Goal: Navigation & Orientation: Find specific page/section

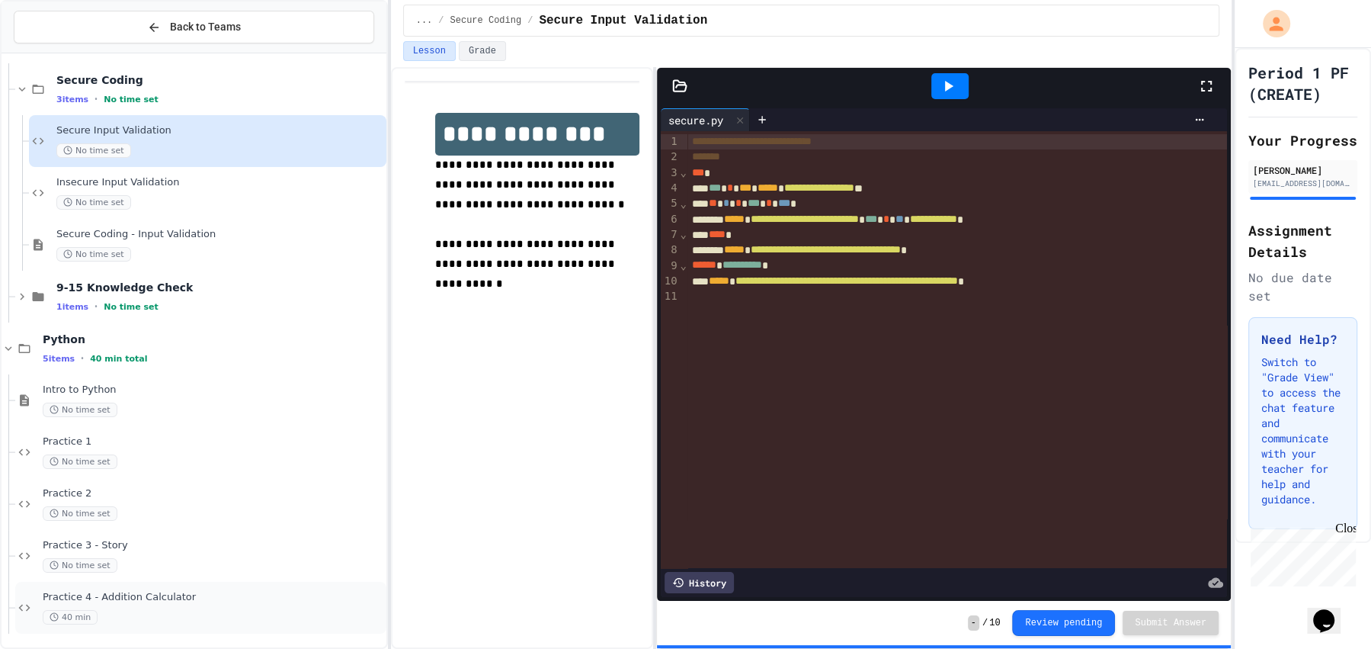
click at [153, 604] on div "Practice 4 - Addition Calculator 40 min" at bounding box center [213, 608] width 341 height 34
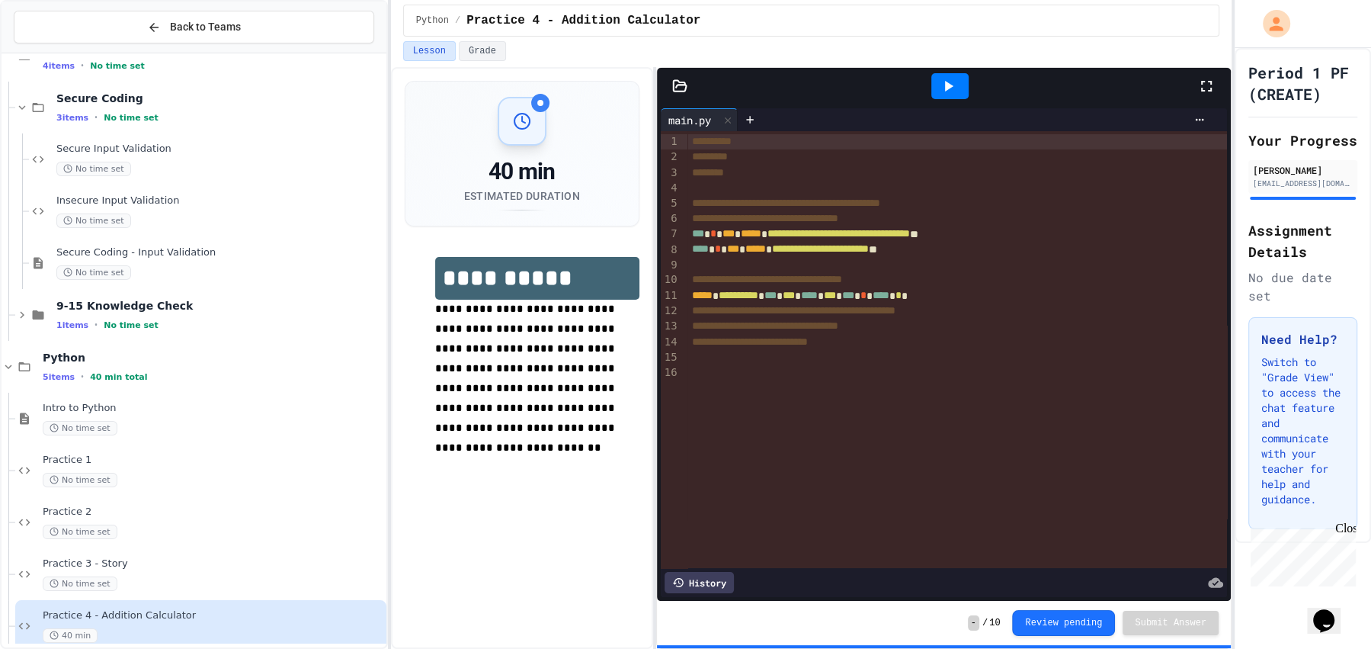
click at [953, 84] on icon at bounding box center [948, 86] width 18 height 18
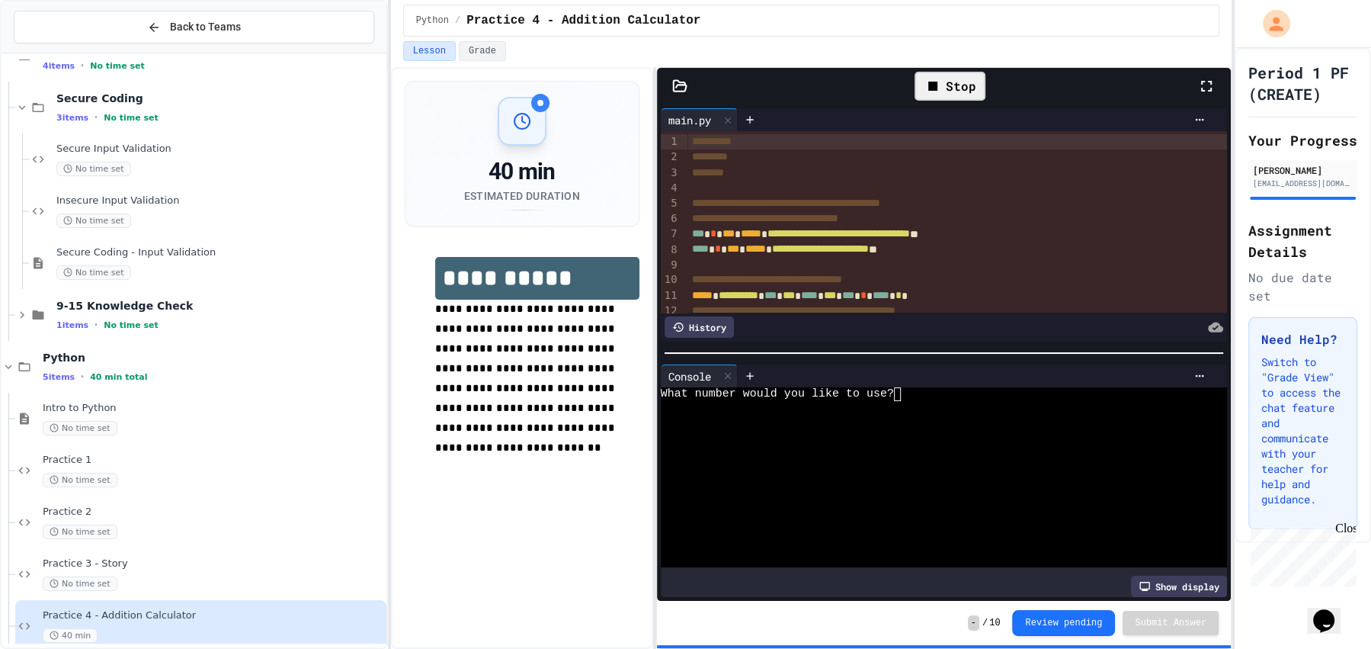
click at [943, 428] on div at bounding box center [935, 435] width 549 height 14
click at [1267, 24] on icon "My Account" at bounding box center [1277, 23] width 24 height 24
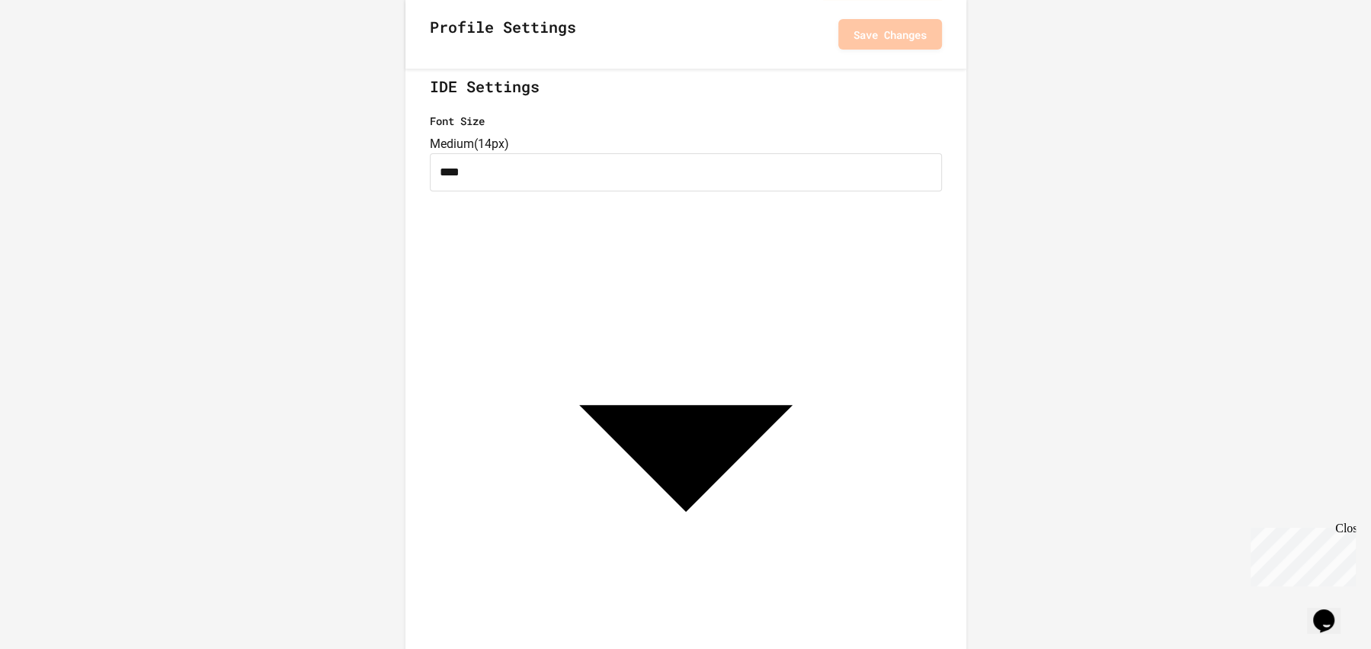
scroll to position [371, 0]
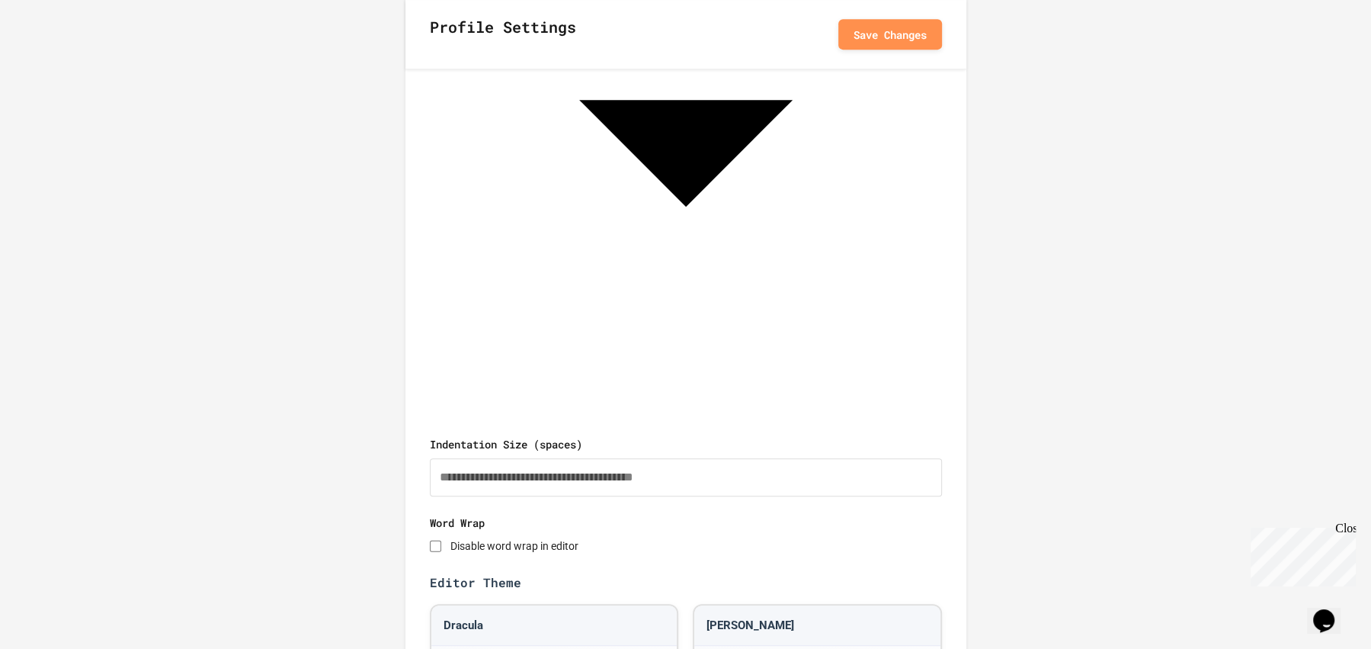
scroll to position [678, 0]
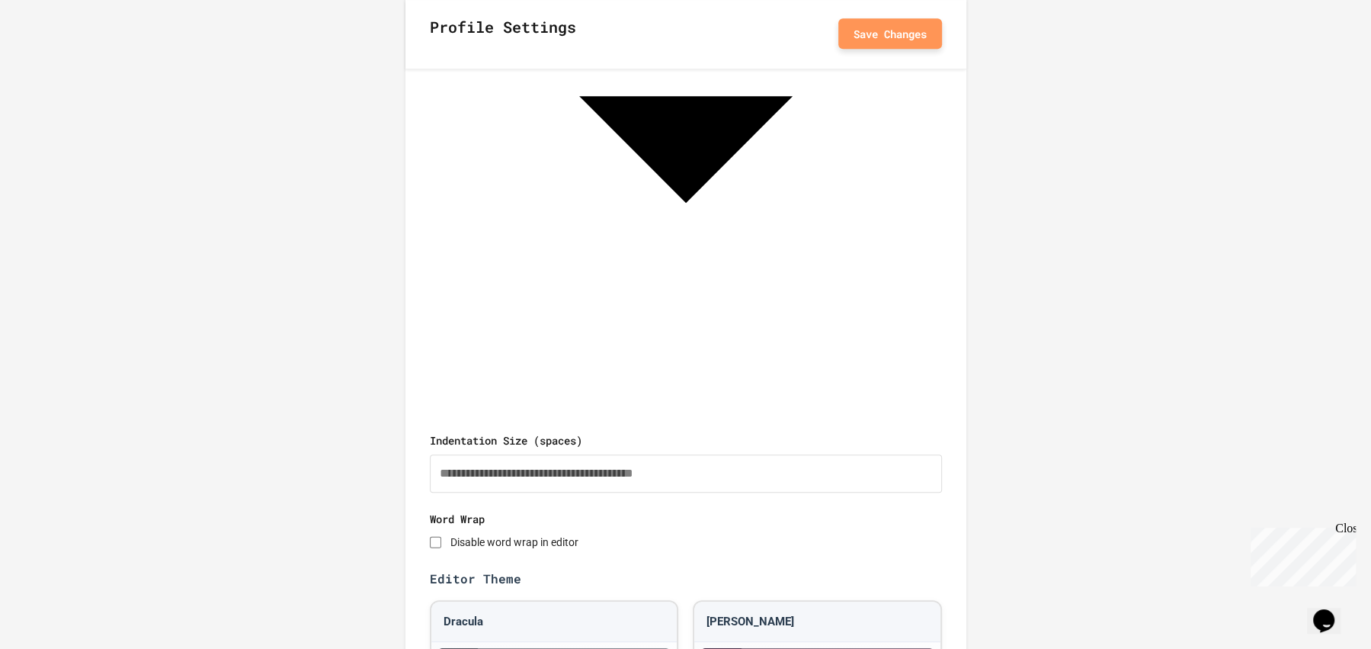
click at [905, 21] on button "Save Changes" at bounding box center [890, 33] width 104 height 30
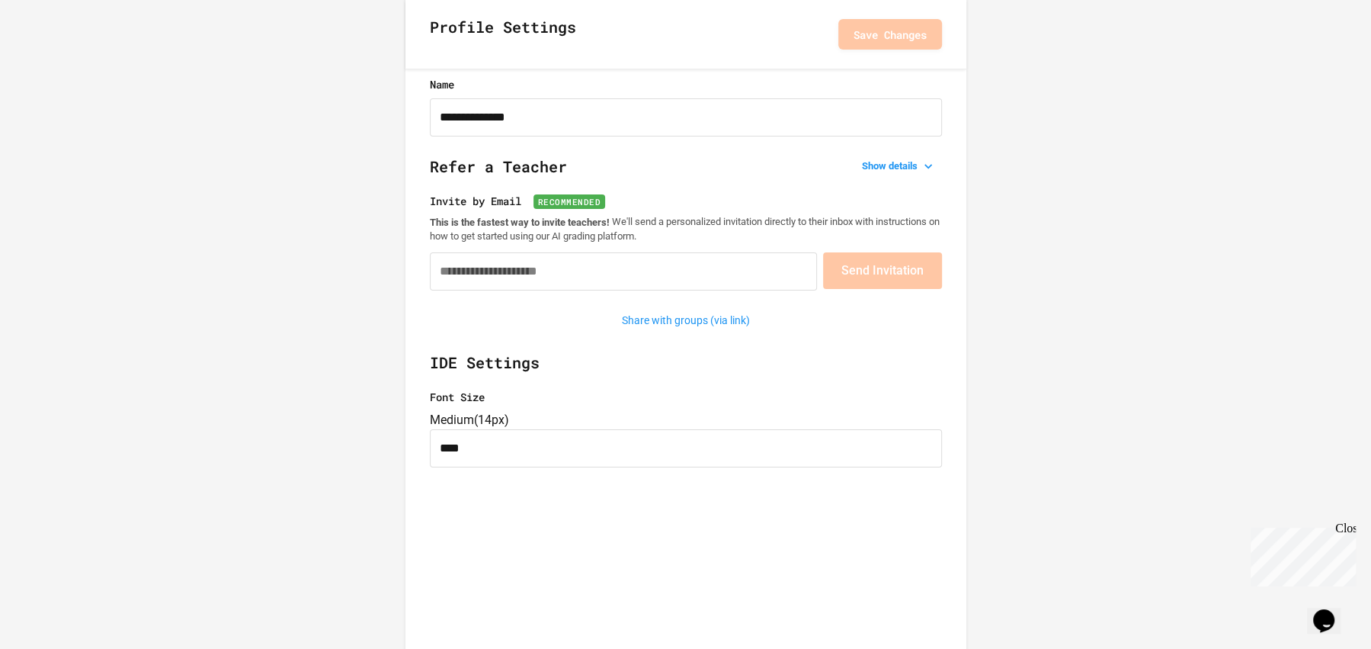
scroll to position [0, 0]
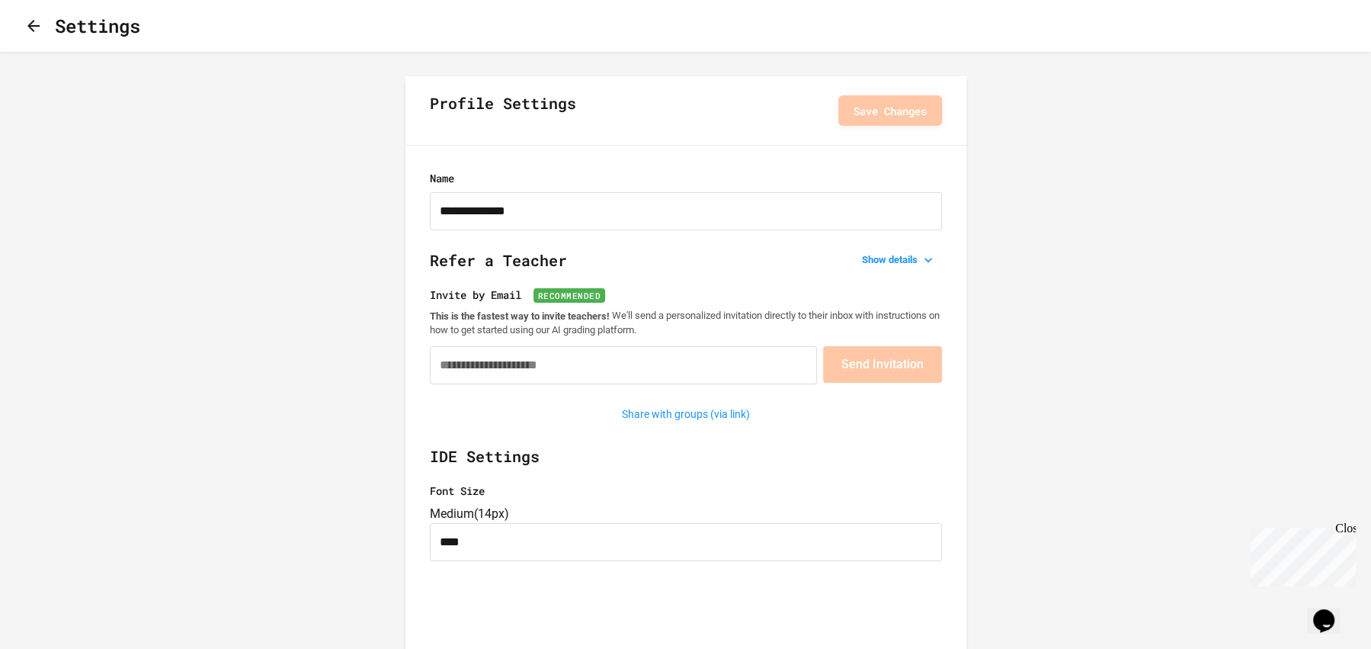
click at [43, 18] on button "button" at bounding box center [33, 26] width 18 height 19
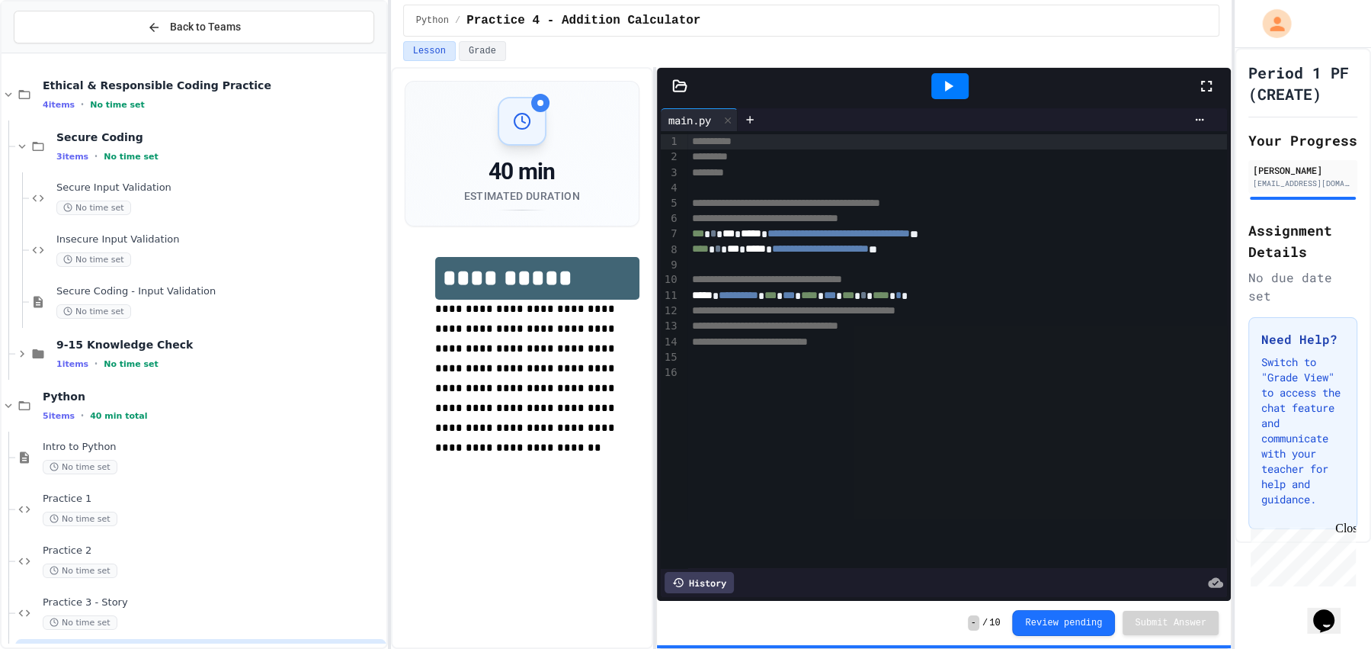
click at [1307, 27] on div at bounding box center [1303, 24] width 136 height 48
click at [1292, 27] on button "My Account" at bounding box center [1276, 23] width 35 height 35
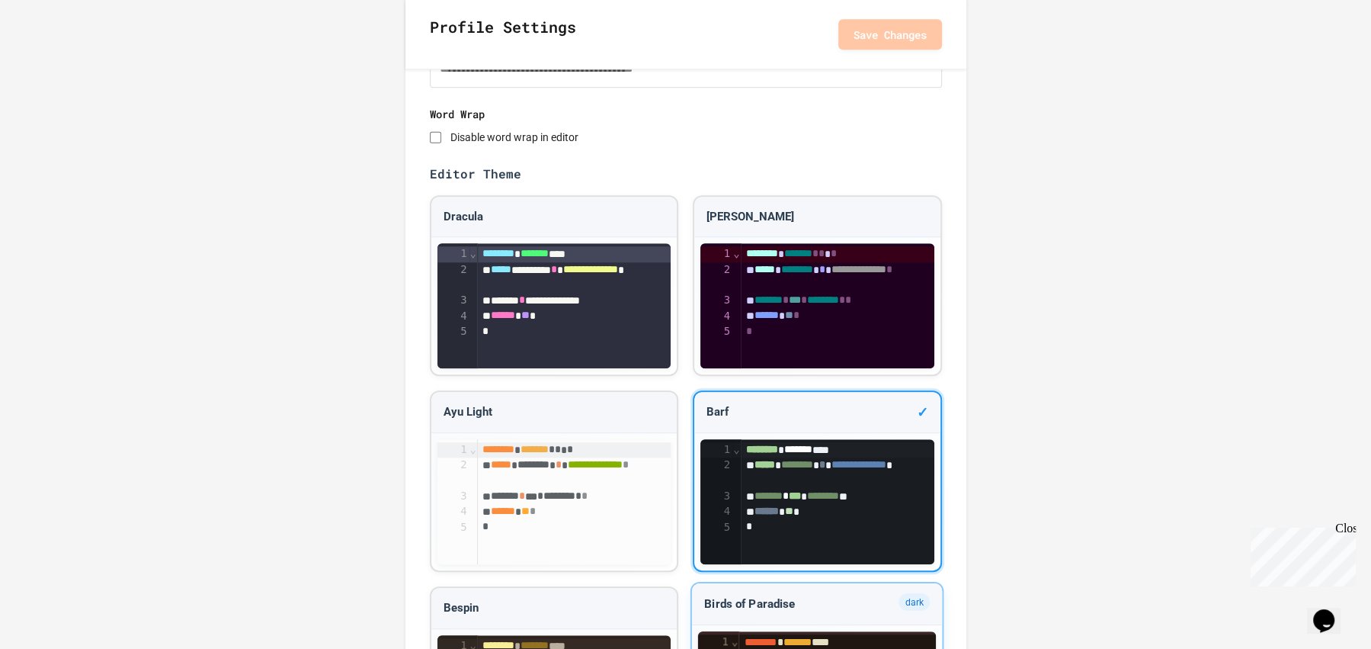
scroll to position [1116, 0]
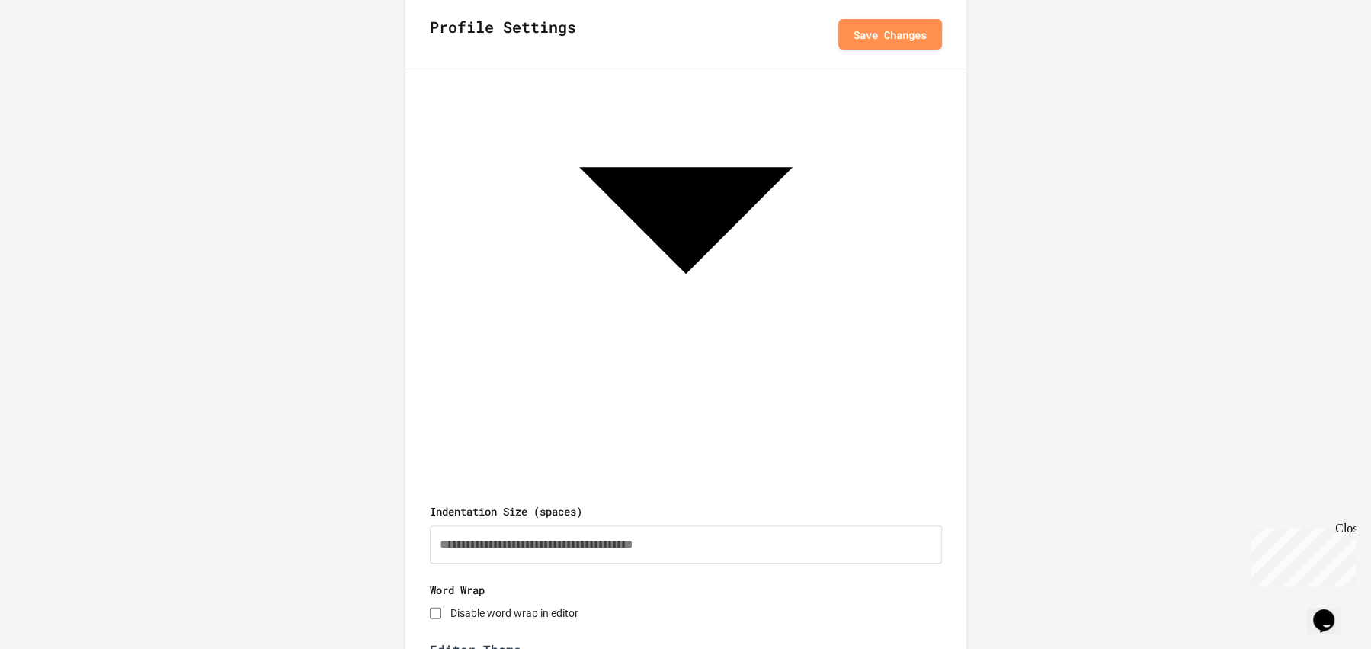
scroll to position [0, 0]
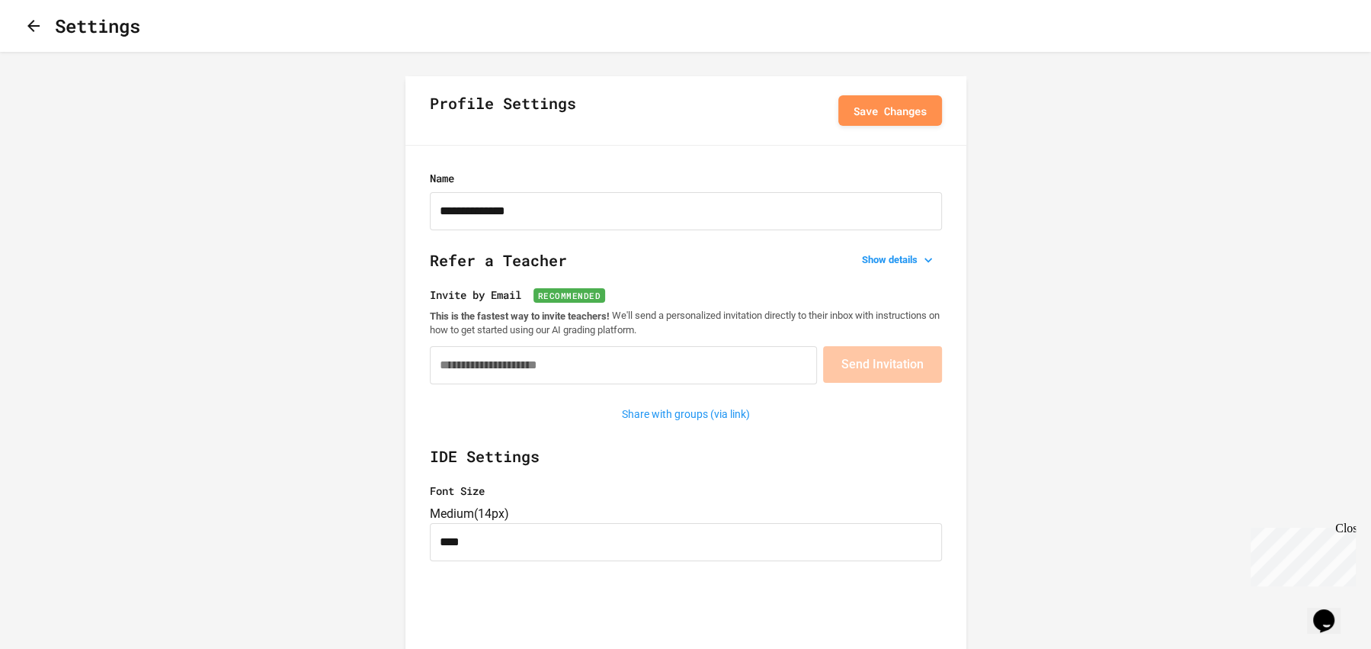
click at [863, 89] on div "Profile Settings Save Changes" at bounding box center [685, 110] width 561 height 69
click at [856, 108] on button "Save Changes" at bounding box center [890, 109] width 104 height 30
click at [21, 37] on div "Settings" at bounding box center [685, 26] width 1371 height 52
click at [40, 30] on icon "button" at bounding box center [33, 26] width 18 height 18
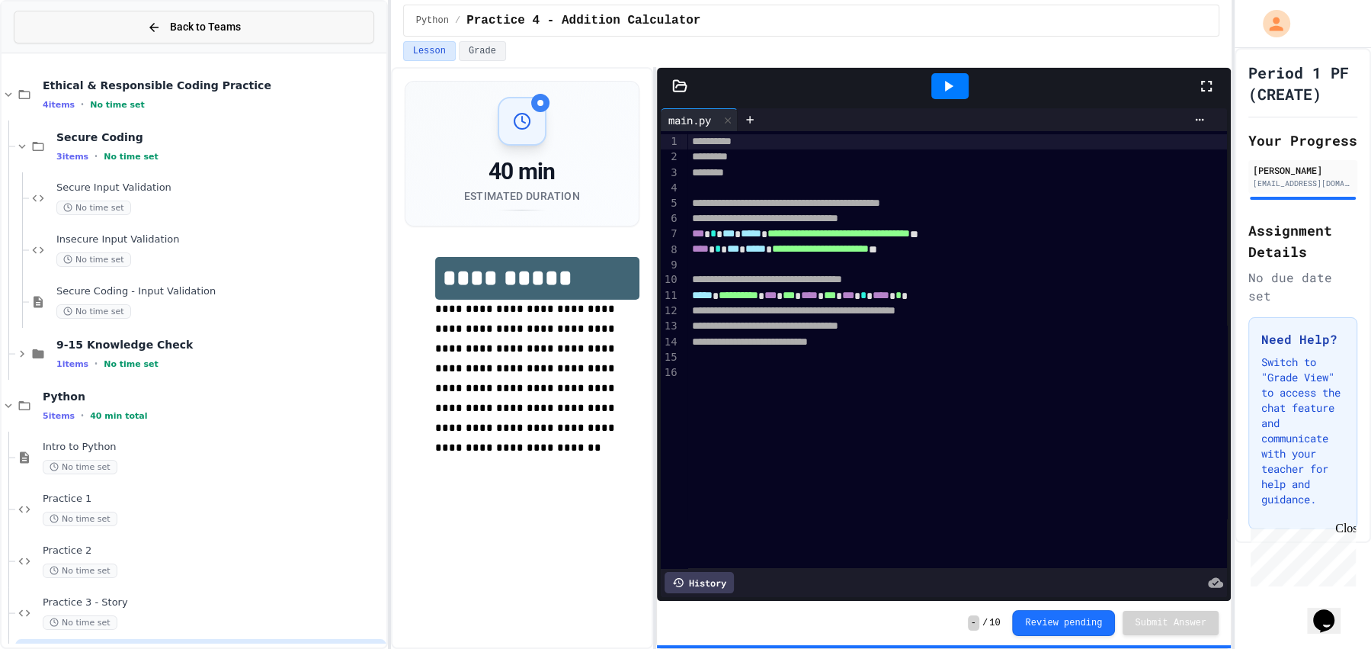
click at [127, 30] on button "Back to Teams" at bounding box center [194, 27] width 360 height 33
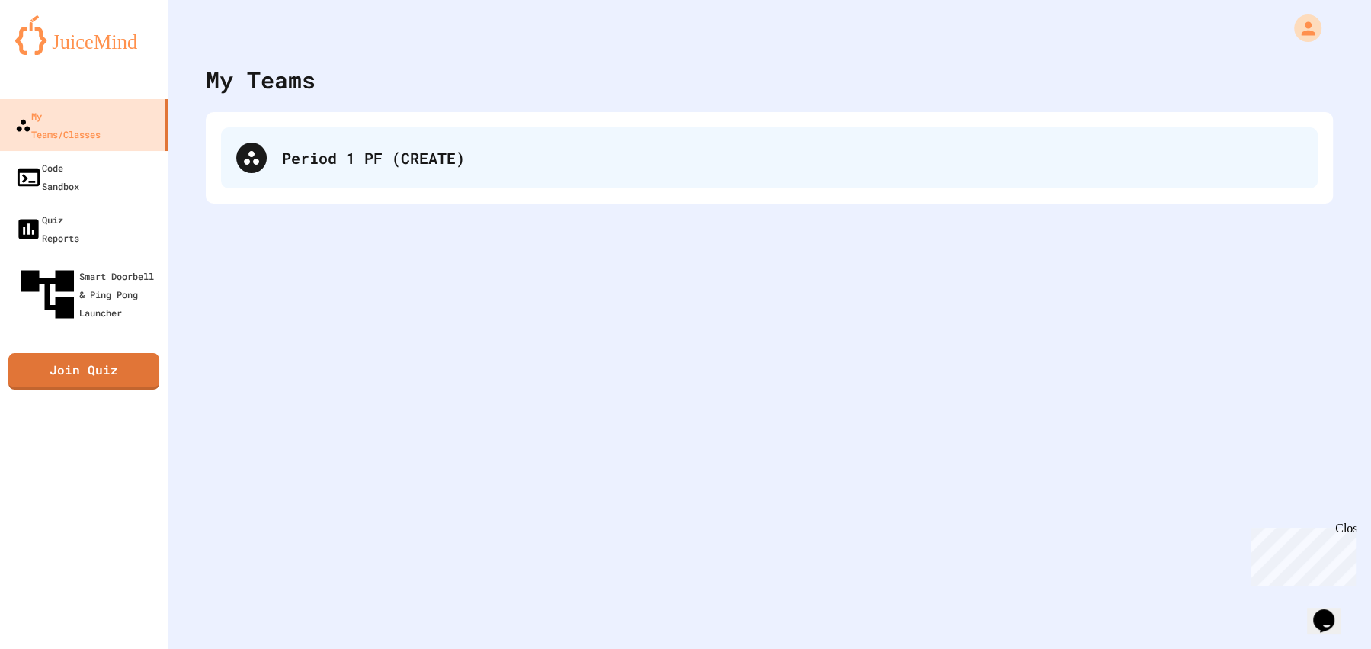
click at [649, 187] on div "Period 1 PF (CREATE)" at bounding box center [769, 157] width 1097 height 61
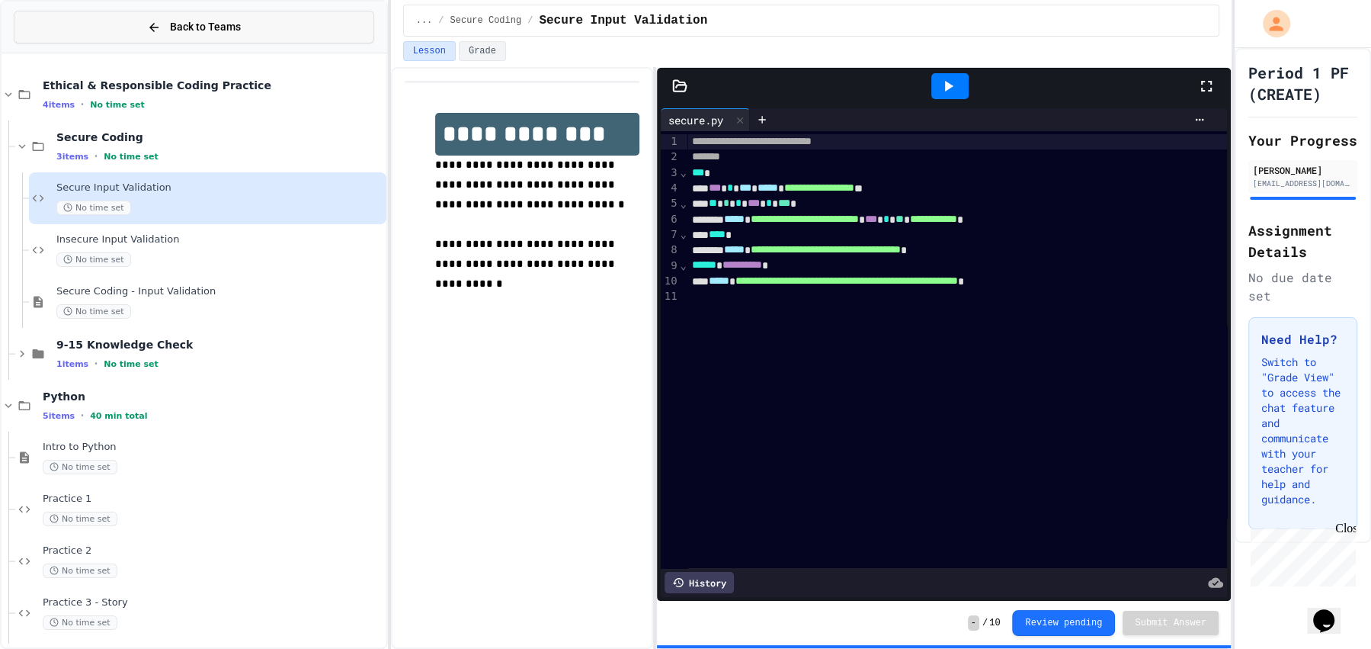
click at [160, 22] on div "Back to Teams" at bounding box center [194, 27] width 94 height 16
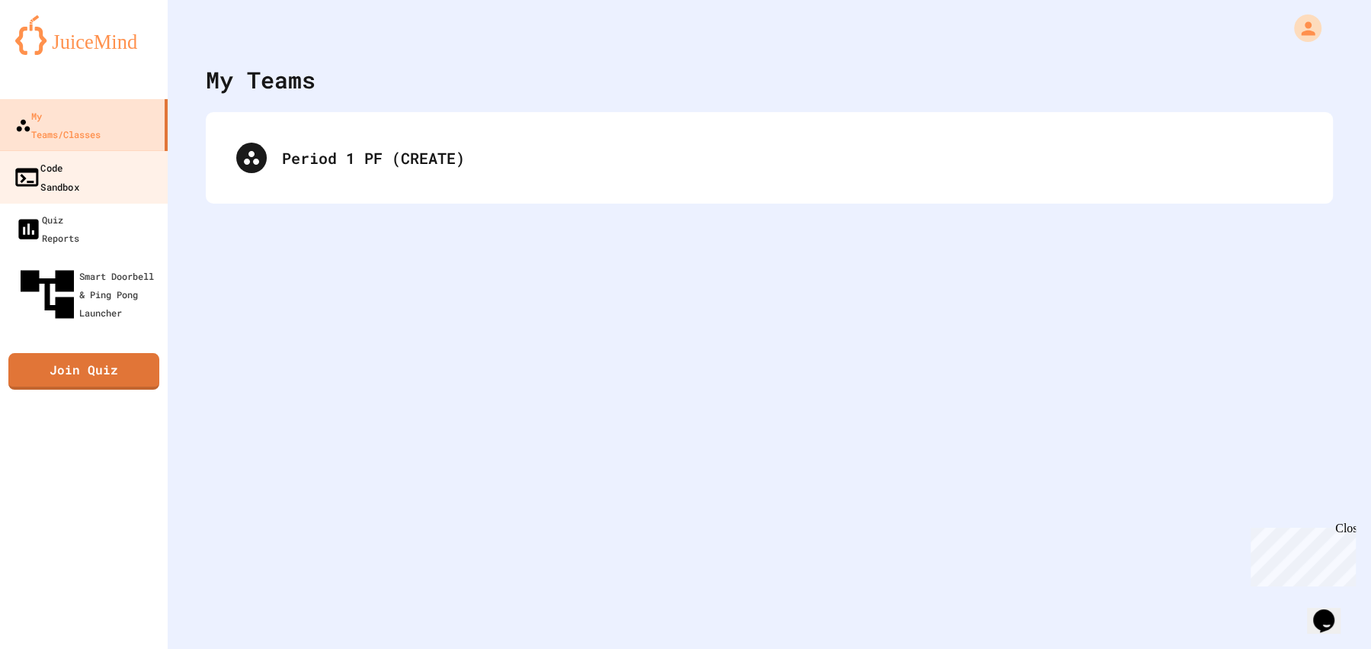
click at [127, 150] on link "Code Sandbox" at bounding box center [84, 176] width 173 height 53
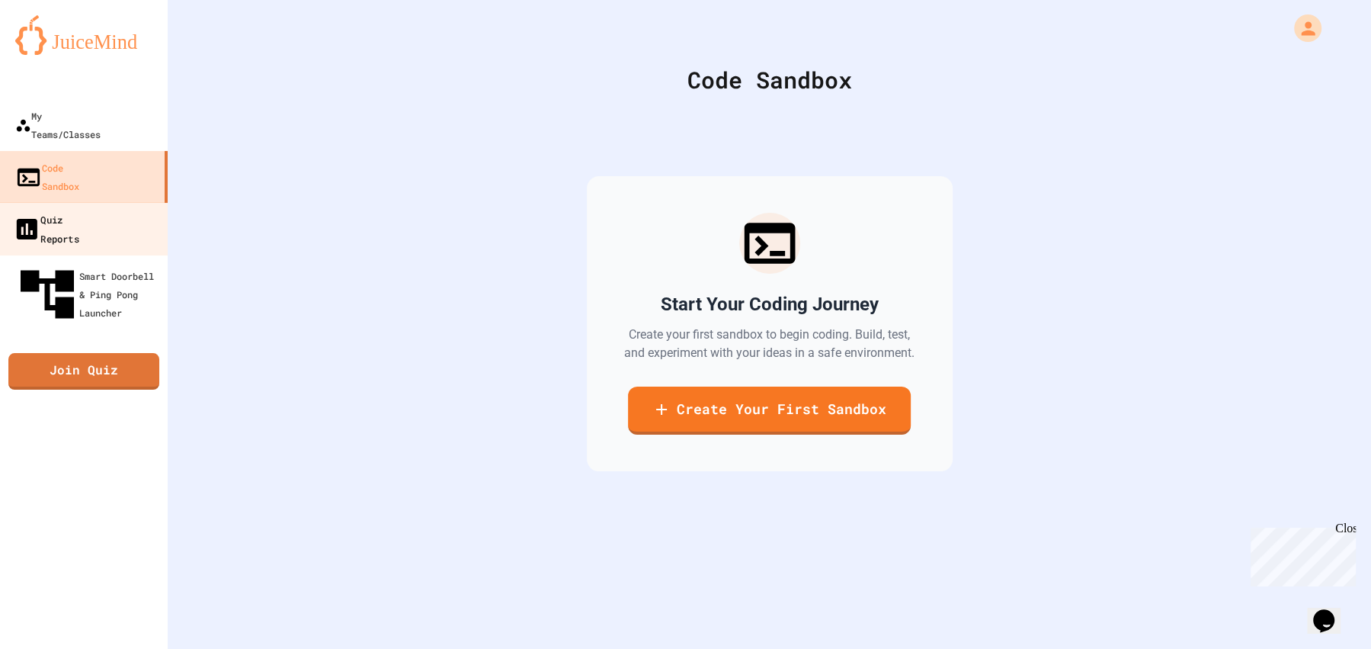
click at [130, 202] on link "Quiz Reports" at bounding box center [84, 228] width 173 height 53
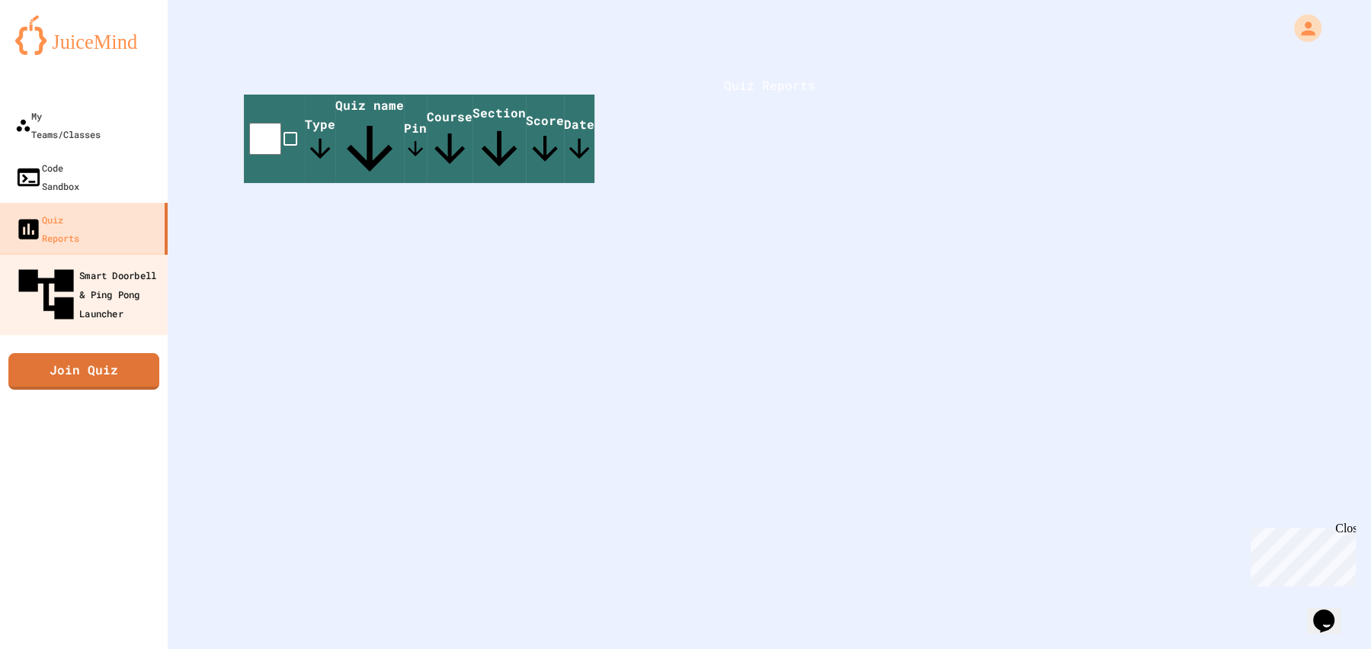
click at [104, 261] on div "Smart Doorbell & Ping Pong Launcher" at bounding box center [88, 294] width 151 height 66
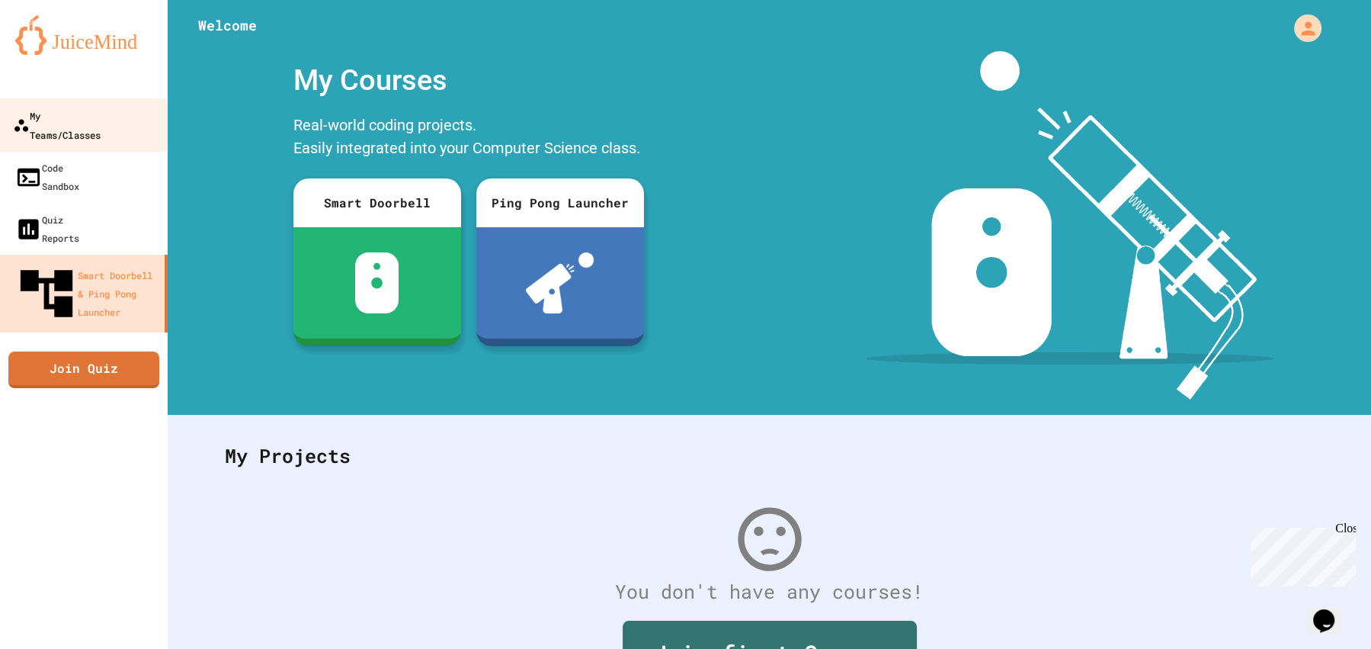
click at [75, 125] on link "My Teams/Classes" at bounding box center [84, 124] width 173 height 53
